Goal: Task Accomplishment & Management: Manage account settings

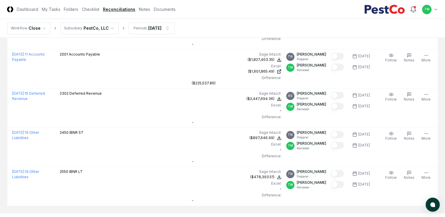
scroll to position [526, 0]
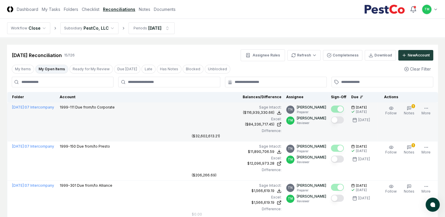
click at [407, 104] on td "Follow 1 Notes Edit Task More" at bounding box center [407, 121] width 61 height 39
click at [409, 108] on icon "button" at bounding box center [409, 108] width 5 height 5
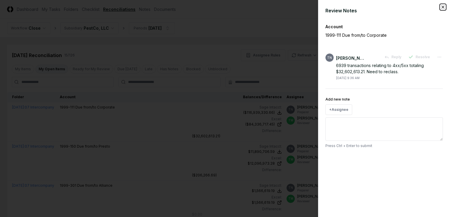
click at [442, 7] on icon "button" at bounding box center [442, 7] width 2 height 2
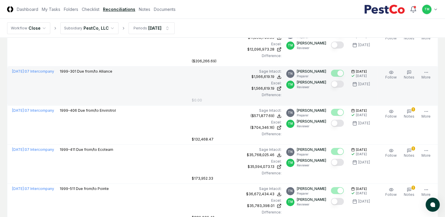
scroll to position [118, 0]
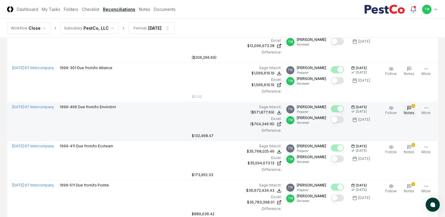
click at [412, 110] on icon "button" at bounding box center [409, 108] width 5 height 5
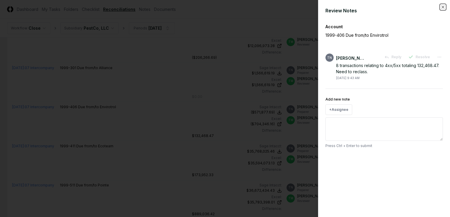
drag, startPoint x: 443, startPoint y: 8, endPoint x: 433, endPoint y: 8, distance: 10.3
click at [443, 8] on icon "button" at bounding box center [442, 7] width 2 height 2
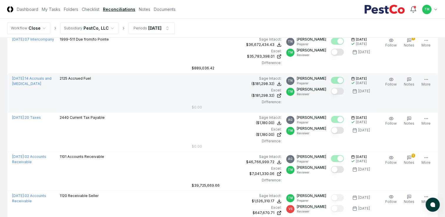
scroll to position [265, 0]
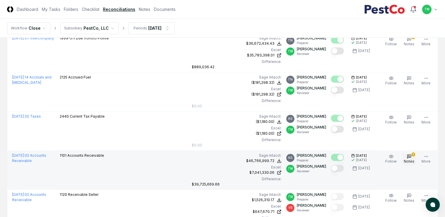
click at [411, 158] on icon "button" at bounding box center [409, 156] width 5 height 5
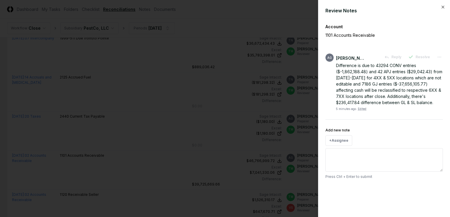
click at [0, 178] on html "CloseCore Dashboard My Tasks Folders Checklist Reconciliations Notes Documents …" at bounding box center [225, 101] width 450 height 733
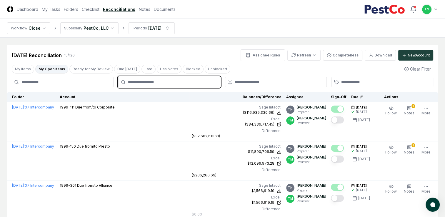
click at [141, 83] on input "text" at bounding box center [172, 81] width 88 height 5
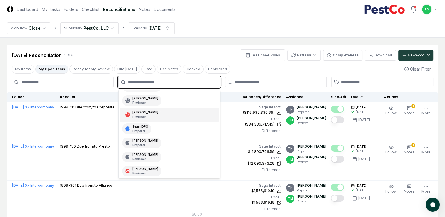
click at [149, 118] on div "RK Ryan Klapper Reviewer" at bounding box center [141, 114] width 39 height 11
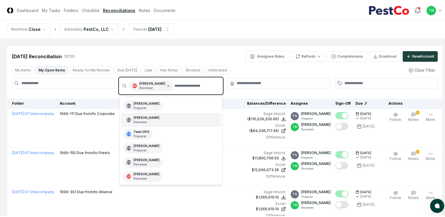
scroll to position [26, 0]
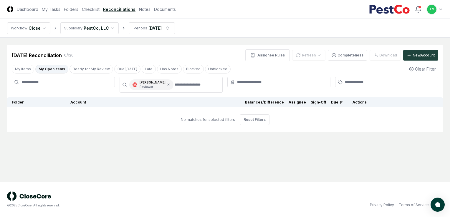
click at [51, 149] on main "Cancel Reassign Jul 2025 Reconciliation 0 / 126 Assignee Rules Refresh Complete…" at bounding box center [225, 110] width 450 height 144
click at [49, 69] on button "My Open Items" at bounding box center [51, 69] width 33 height 9
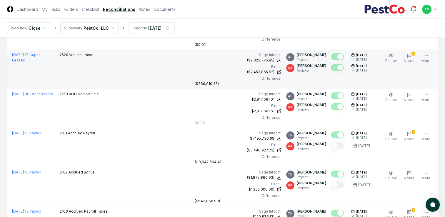
scroll to position [1442, 0]
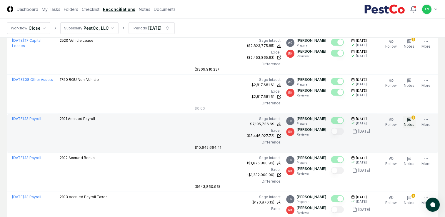
click at [411, 122] on span "Notes" at bounding box center [409, 124] width 11 height 4
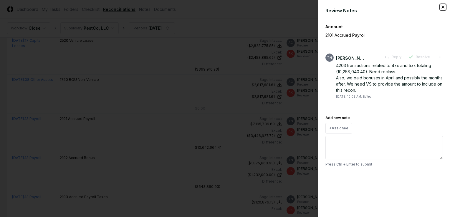
click at [443, 8] on icon "button" at bounding box center [442, 7] width 2 height 2
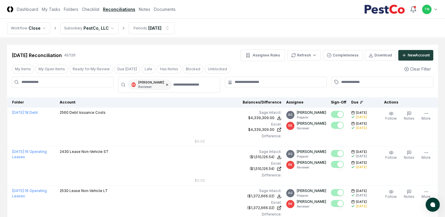
click at [165, 85] on icon at bounding box center [167, 85] width 4 height 4
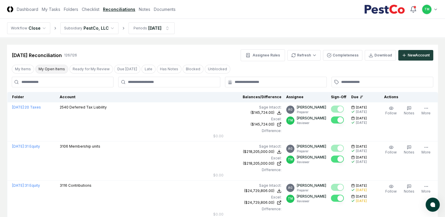
click at [56, 69] on button "My Open Items" at bounding box center [51, 69] width 33 height 9
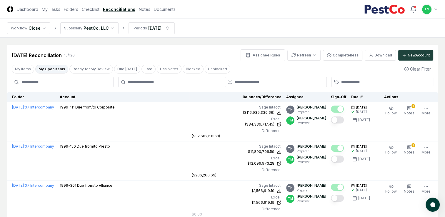
drag, startPoint x: 0, startPoint y: 176, endPoint x: 59, endPoint y: 180, distance: 59.0
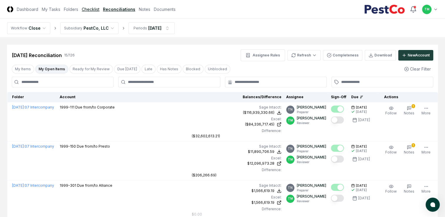
click at [88, 8] on link "Checklist" at bounding box center [91, 9] width 18 height 6
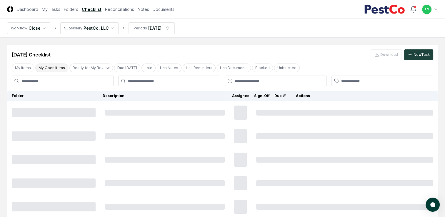
click at [47, 68] on button "My Open Items" at bounding box center [51, 68] width 33 height 9
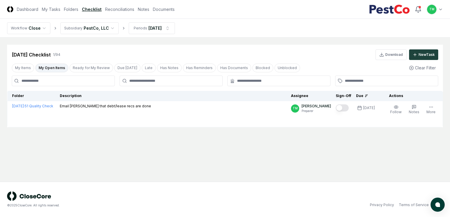
click at [23, 168] on main "Cancel Reassign Jul 2025 Checklist 1 / 94 Download New Task My Items My Open It…" at bounding box center [225, 110] width 450 height 144
